Goal: Find specific fact: Find specific fact

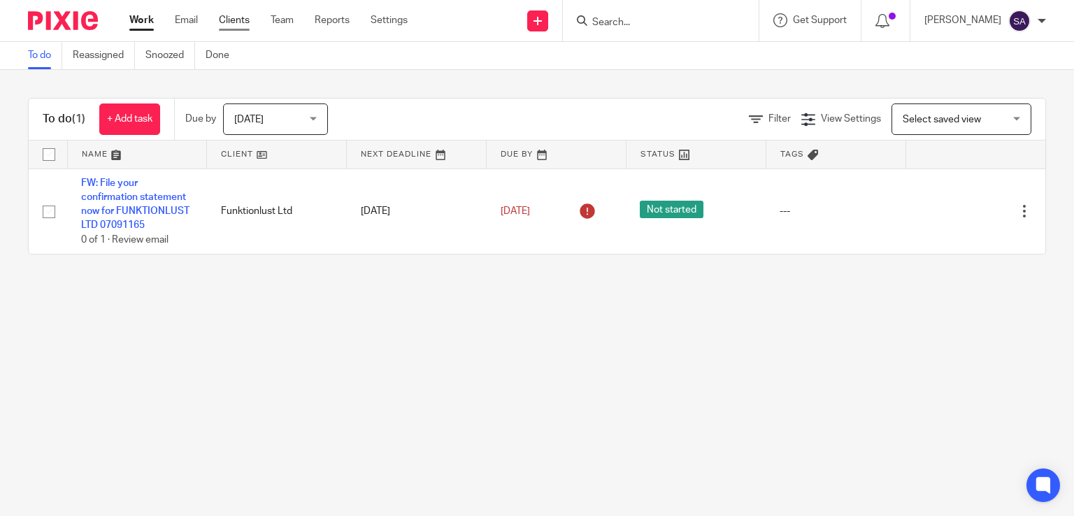
click at [231, 20] on link "Clients" at bounding box center [234, 20] width 31 height 14
click at [622, 17] on input "Search" at bounding box center [654, 23] width 126 height 13
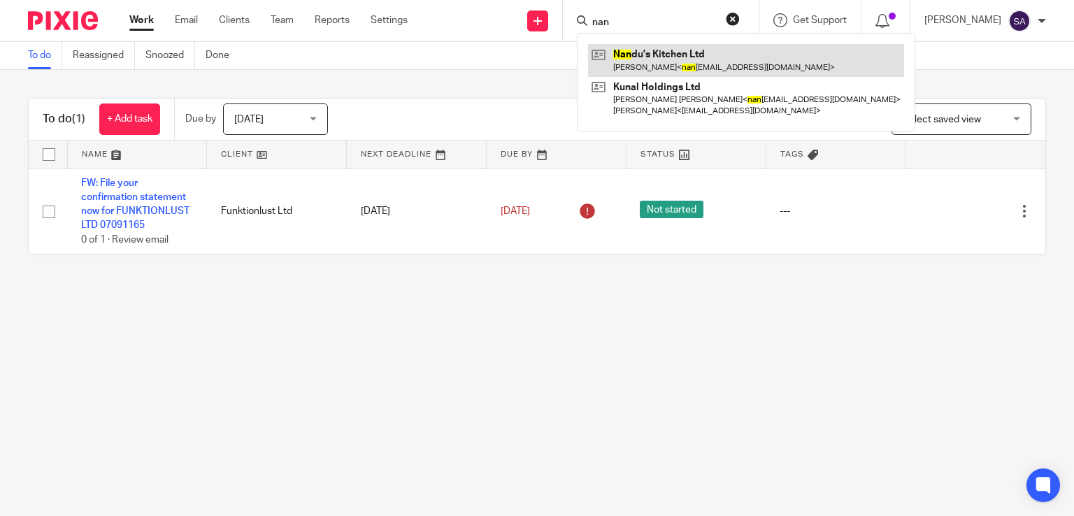
type input "nan"
click at [666, 71] on link at bounding box center [746, 60] width 316 height 32
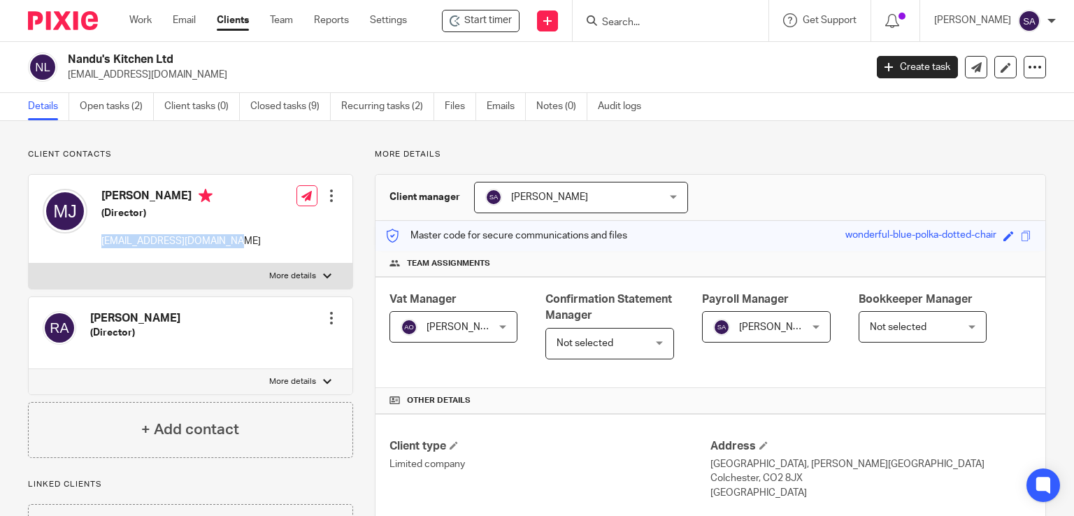
drag, startPoint x: 241, startPoint y: 240, endPoint x: 106, endPoint y: 240, distance: 135.0
click at [98, 246] on div "Madhukar Jagarlamudi (Director) nanduskitchenuk@gmail.com" at bounding box center [152, 219] width 218 height 74
copy p "nanduskitchenuk@gmail.com"
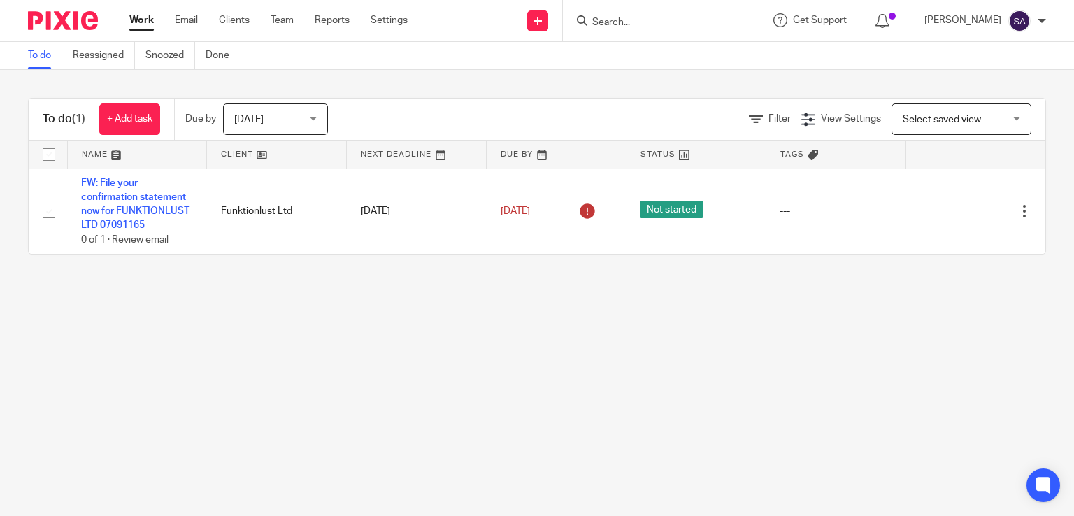
click at [627, 20] on input "Search" at bounding box center [654, 23] width 126 height 13
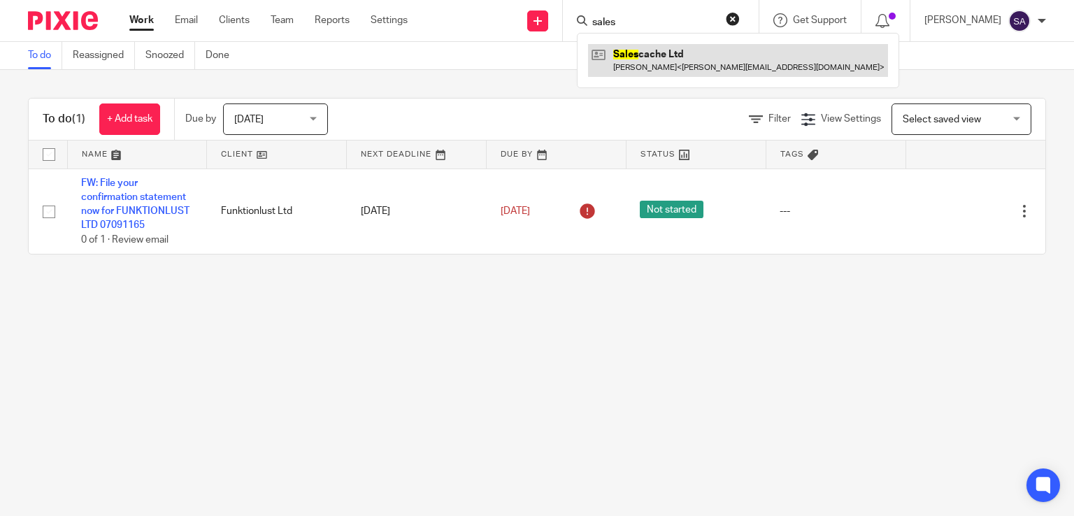
type input "sales"
click at [688, 59] on link at bounding box center [738, 60] width 300 height 32
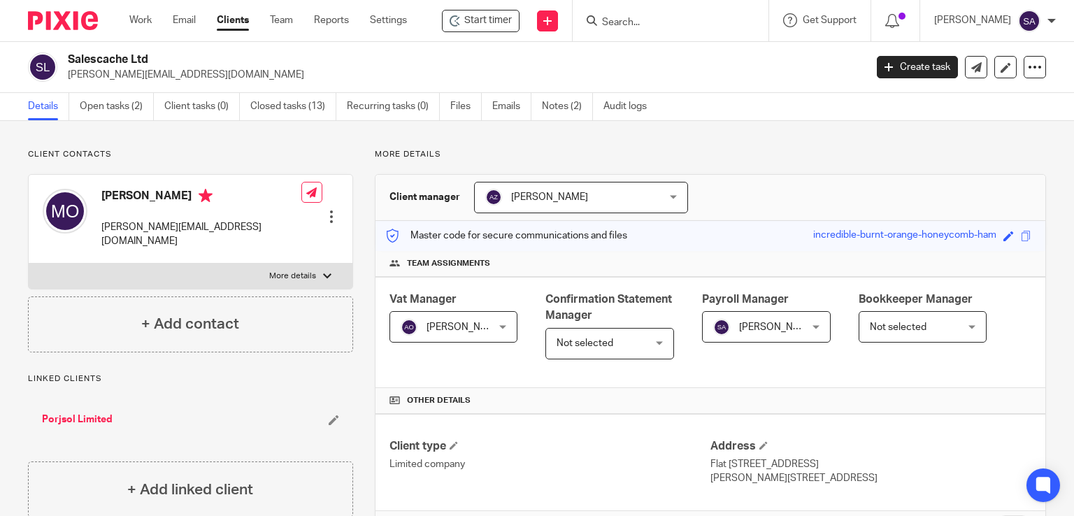
scroll to position [350, 0]
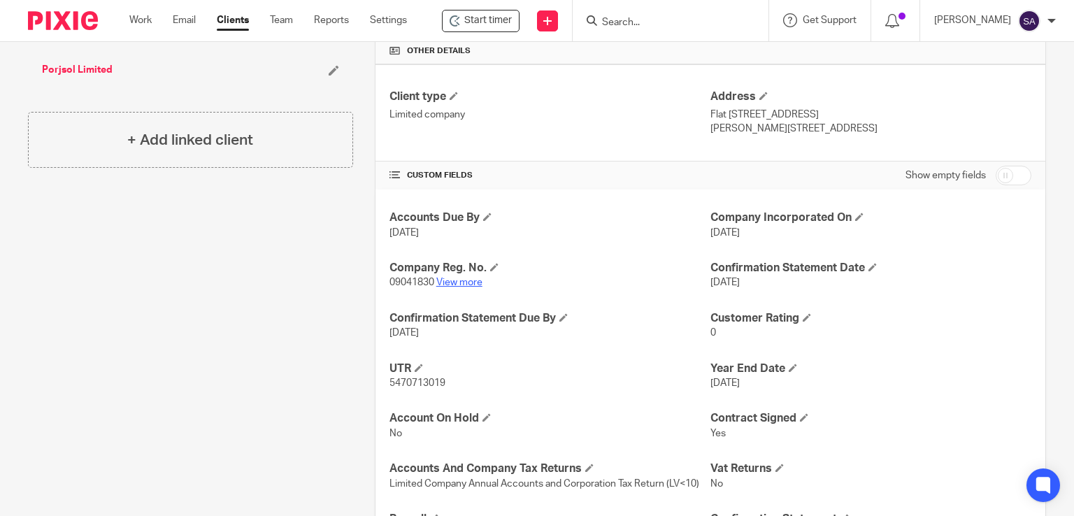
click at [458, 279] on link "View more" at bounding box center [459, 283] width 46 height 10
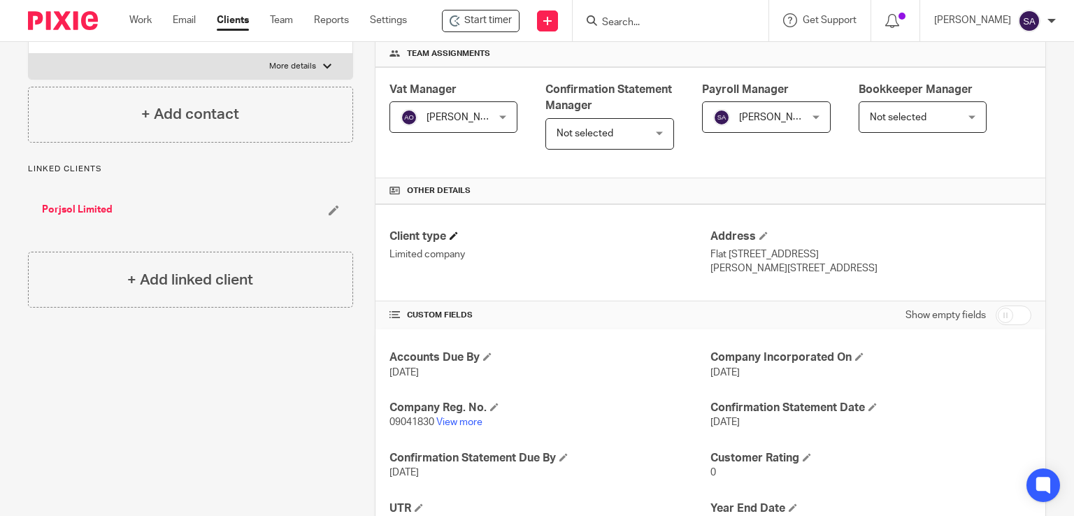
scroll to position [420, 0]
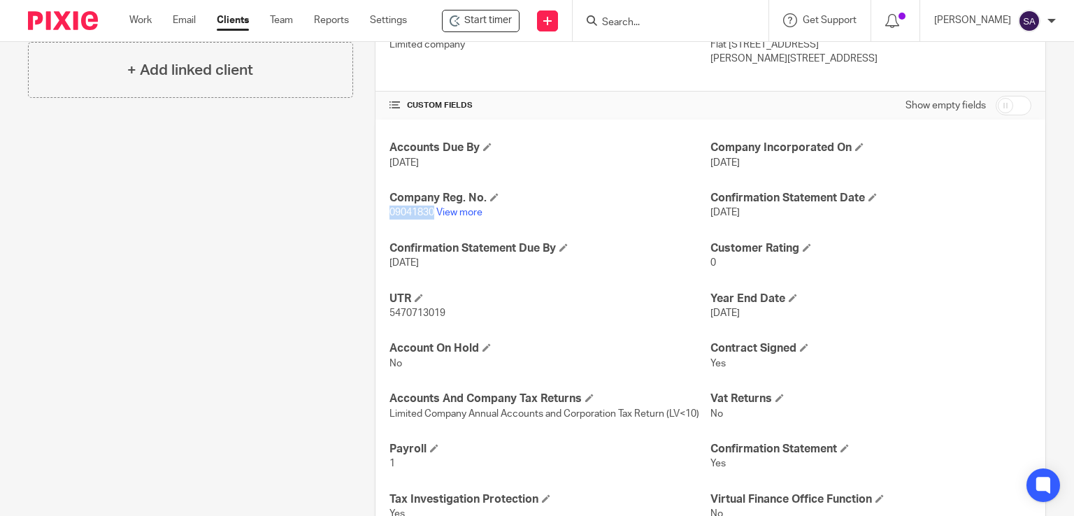
drag, startPoint x: 431, startPoint y: 211, endPoint x: 383, endPoint y: 214, distance: 47.7
click at [390, 213] on span "09041830" at bounding box center [412, 213] width 45 height 10
copy span "09041830"
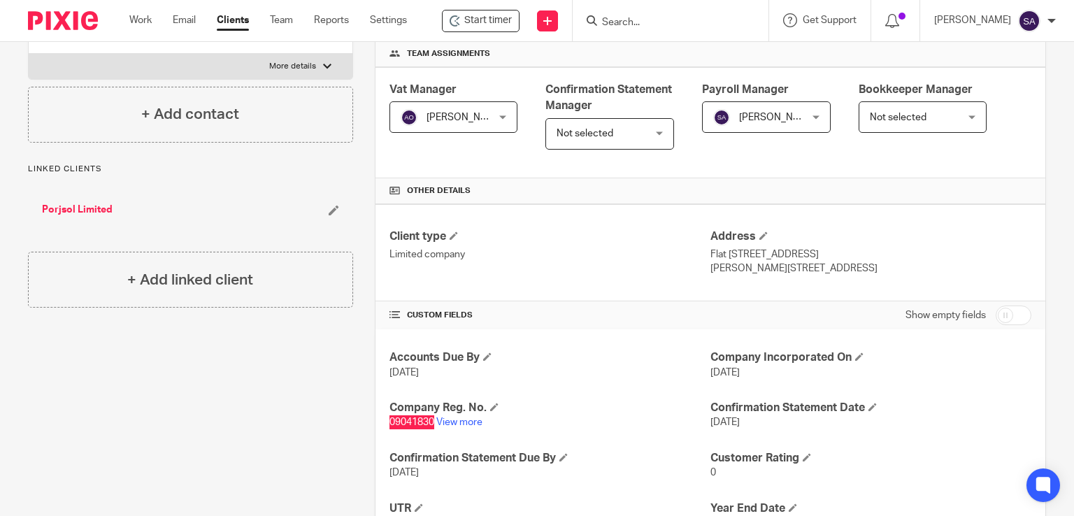
scroll to position [0, 0]
